Goal: Go to known website: Access a specific website the user already knows

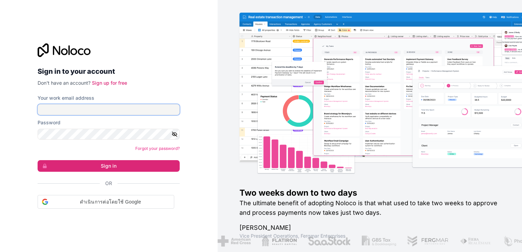
click at [148, 111] on input "Your work email address" at bounding box center [109, 109] width 142 height 11
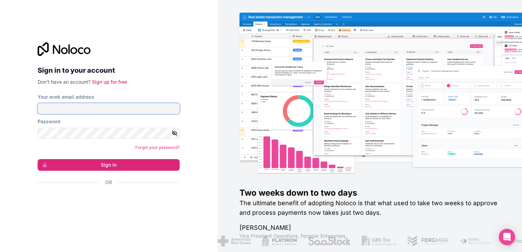
type input "ams@boringgroup.net"
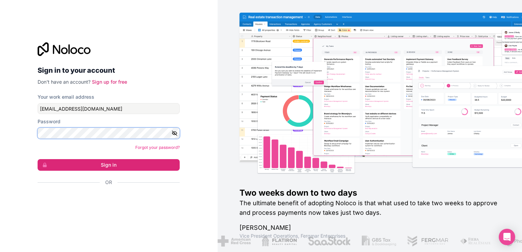
click at [38, 159] on button "Sign in" at bounding box center [109, 165] width 142 height 12
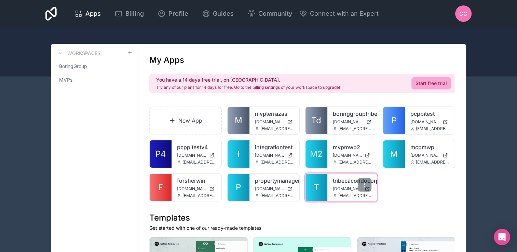
click at [328, 185] on div "tribecacondocorp tribecacondocorp.noloco.co ams@boringgroup.net" at bounding box center [353, 187] width 50 height 27
click at [323, 185] on link "T" at bounding box center [317, 187] width 22 height 27
